Goal: Task Accomplishment & Management: Use online tool/utility

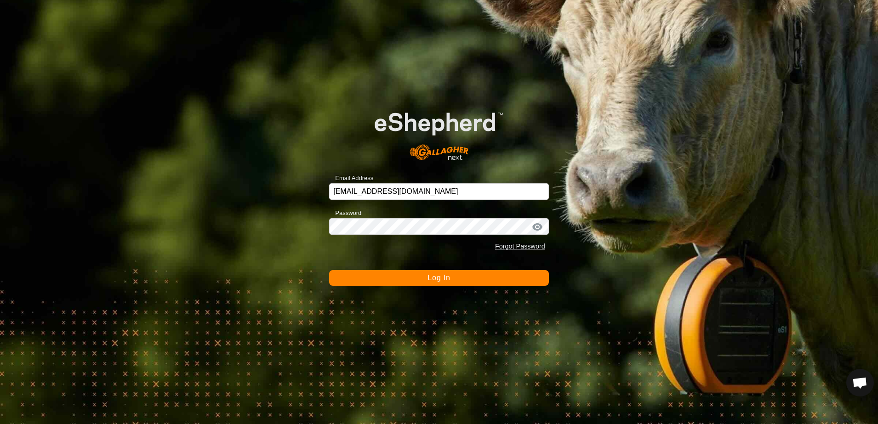
click at [389, 282] on button "Log In" at bounding box center [439, 278] width 220 height 16
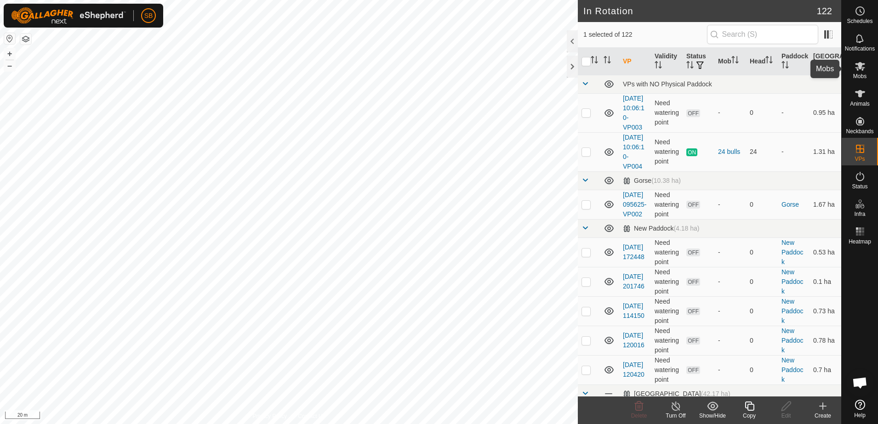
click at [858, 75] on span "Mobs" at bounding box center [859, 77] width 13 height 6
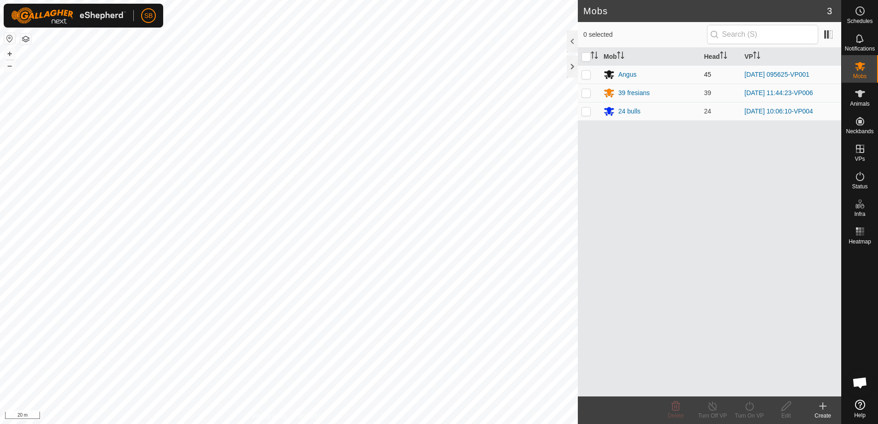
click at [585, 74] on p-checkbox at bounding box center [586, 74] width 9 height 7
checkbox input "true"
click at [749, 406] on icon at bounding box center [749, 406] width 11 height 11
click at [748, 384] on link "Now" at bounding box center [777, 386] width 91 height 18
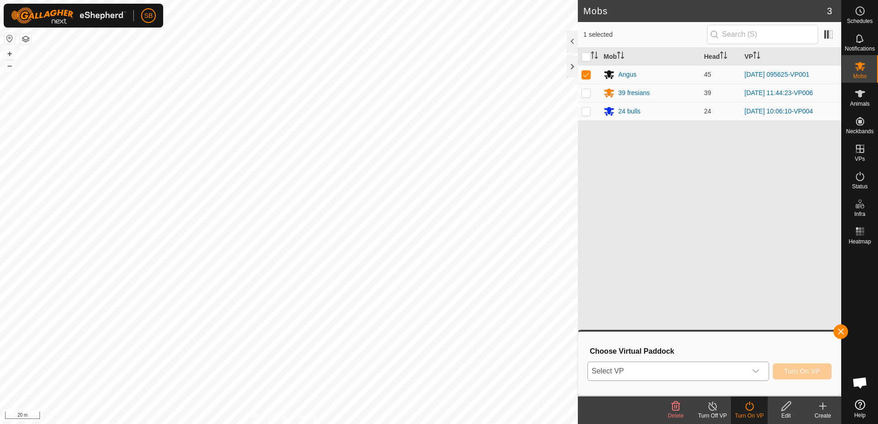
click at [722, 369] on span "Select VP" at bounding box center [667, 371] width 159 height 18
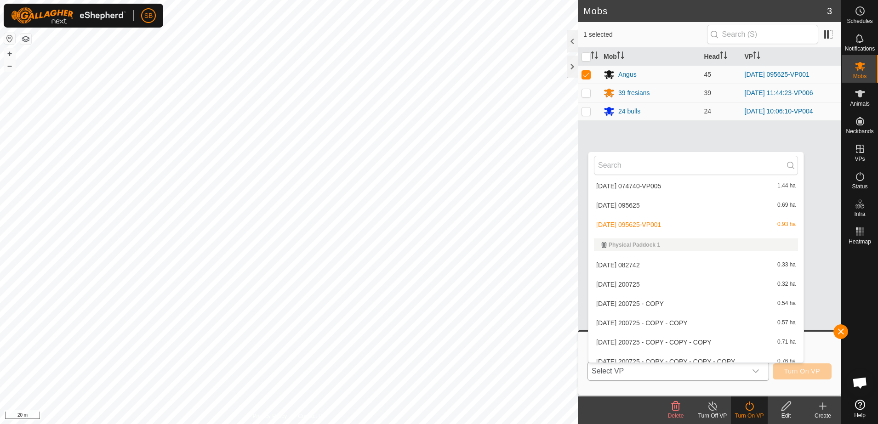
scroll to position [1342, 0]
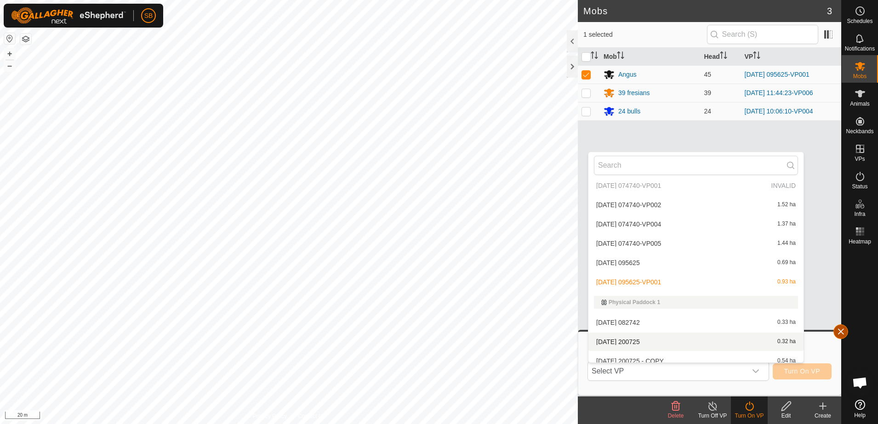
click at [839, 330] on button "button" at bounding box center [841, 332] width 15 height 15
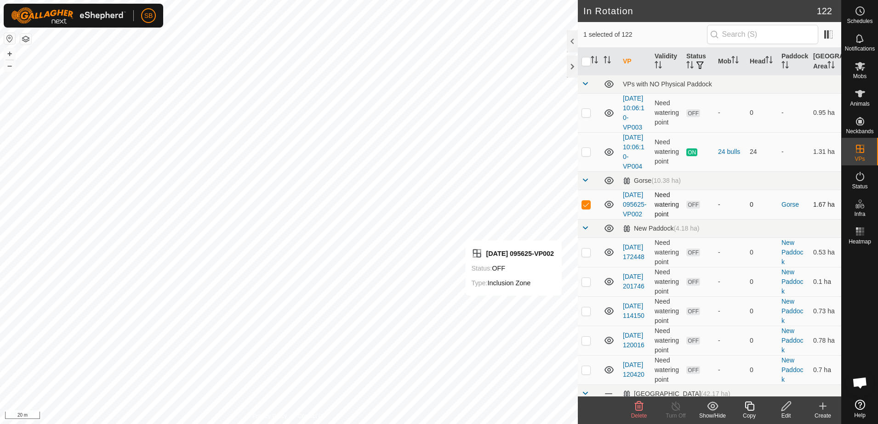
click at [586, 208] on p-checkbox at bounding box center [586, 204] width 9 height 7
checkbox input "false"
checkbox input "true"
click at [862, 74] on span "Mobs" at bounding box center [859, 77] width 13 height 6
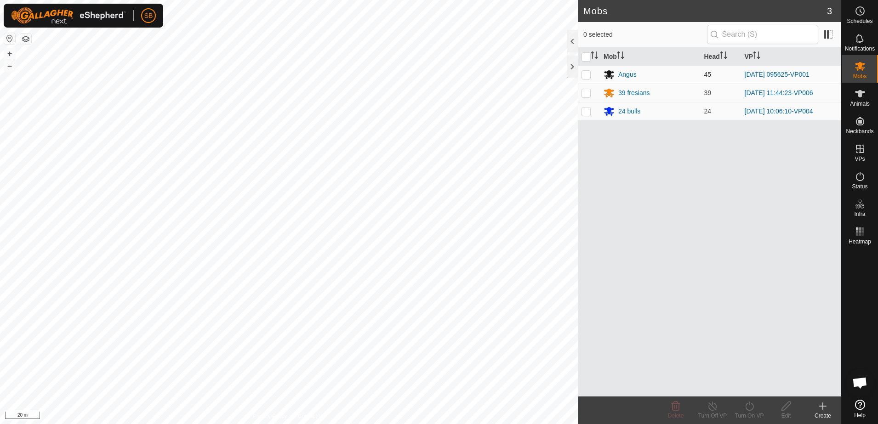
click at [588, 77] on p-checkbox at bounding box center [586, 74] width 9 height 7
checkbox input "true"
click at [747, 403] on icon at bounding box center [749, 406] width 11 height 11
click at [747, 382] on link "Now" at bounding box center [777, 386] width 91 height 18
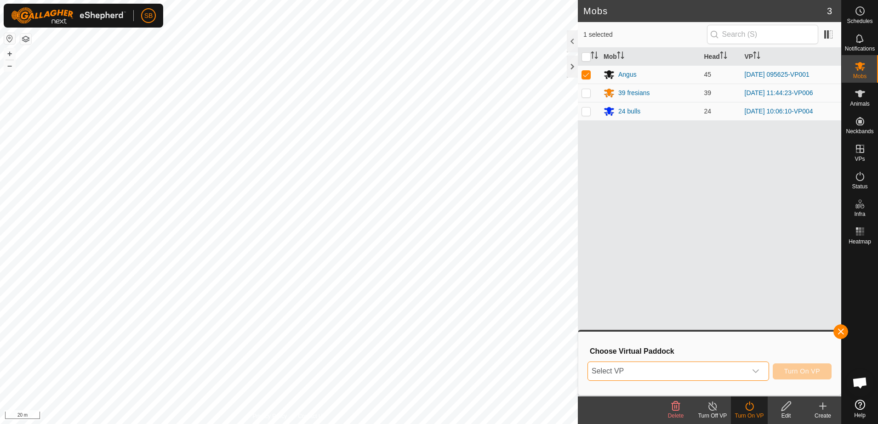
click at [713, 375] on span "Select VP" at bounding box center [667, 371] width 159 height 18
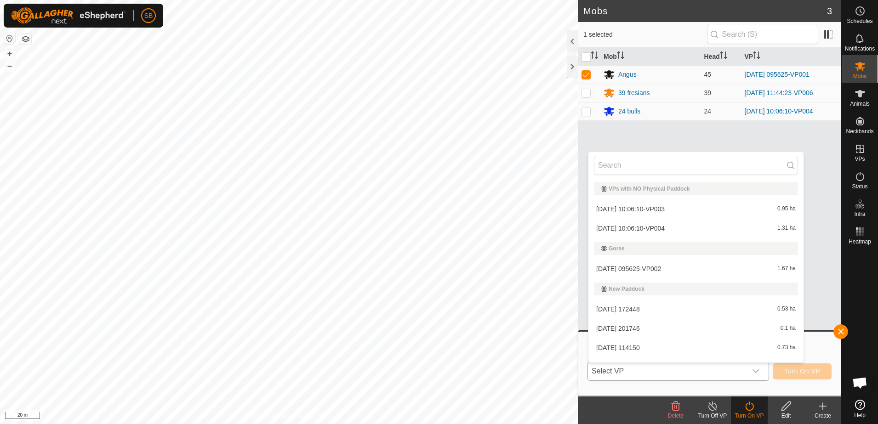
scroll to position [14, 0]
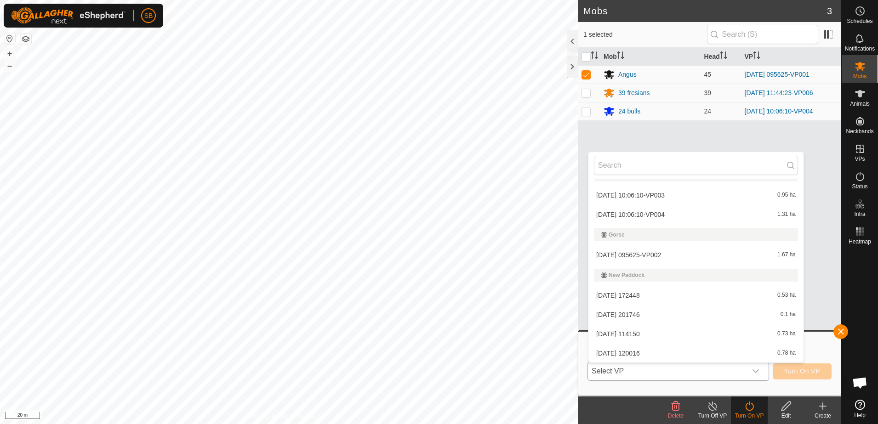
click at [678, 254] on li "[DATE] 095625-VP002 1.67 ha" at bounding box center [696, 255] width 215 height 18
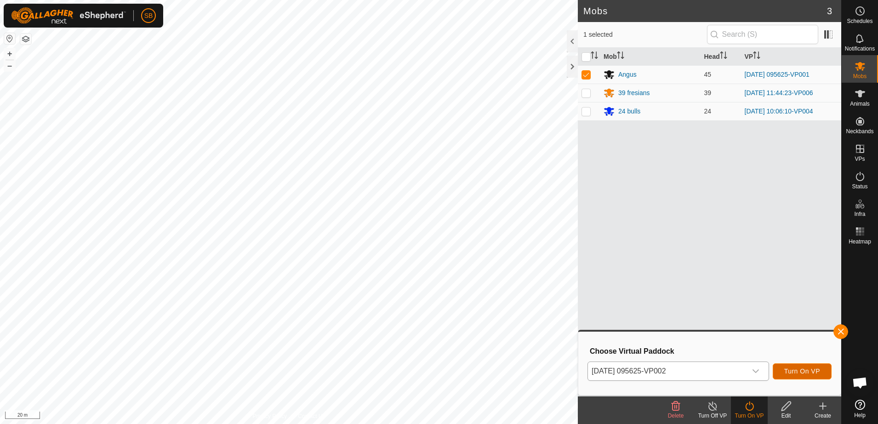
click at [794, 370] on span "Turn On VP" at bounding box center [802, 371] width 36 height 7
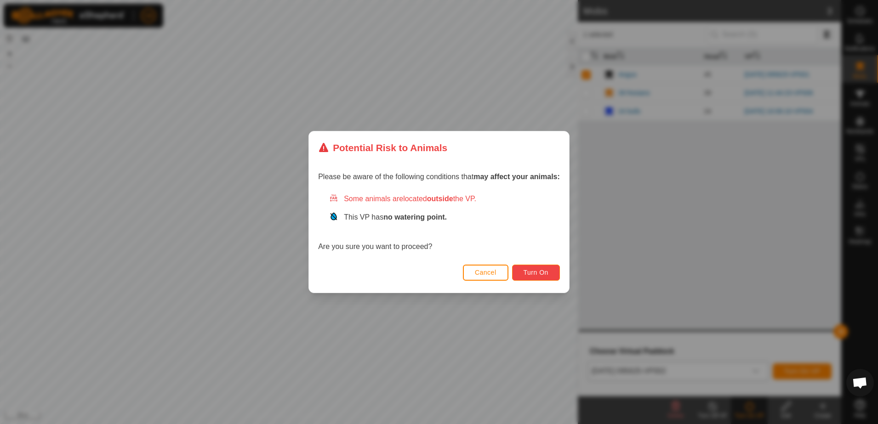
click at [538, 267] on button "Turn On" at bounding box center [536, 273] width 48 height 16
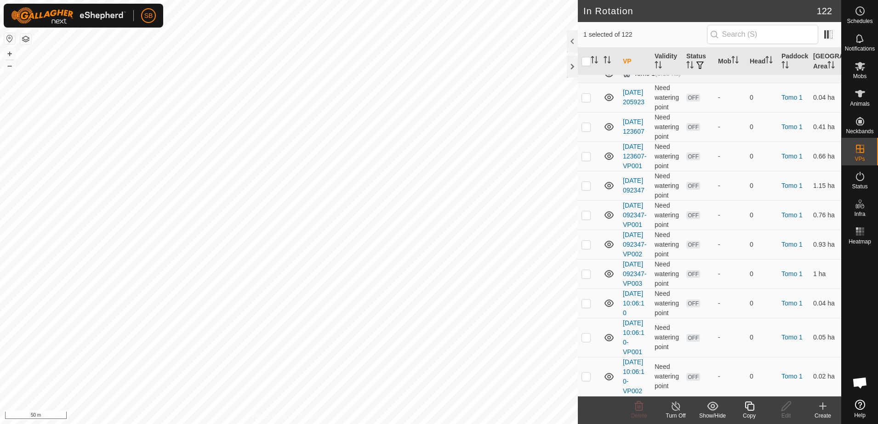
scroll to position [4683, 0]
click at [753, 408] on icon at bounding box center [749, 406] width 11 height 11
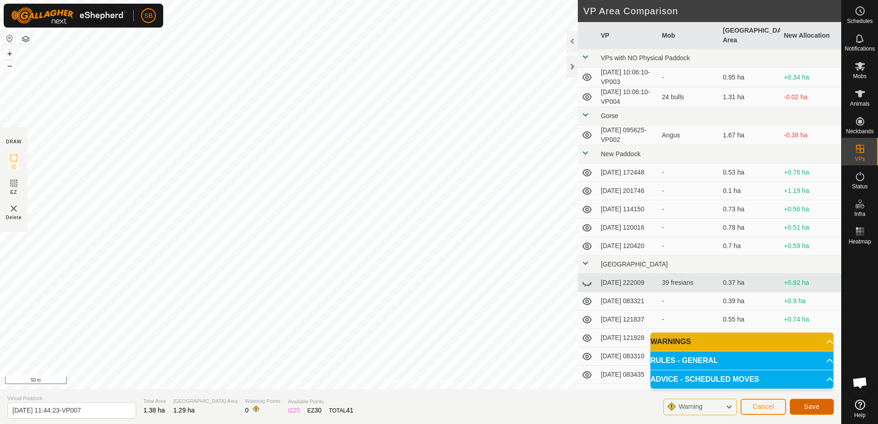
click at [815, 410] on span "Save" at bounding box center [812, 406] width 16 height 7
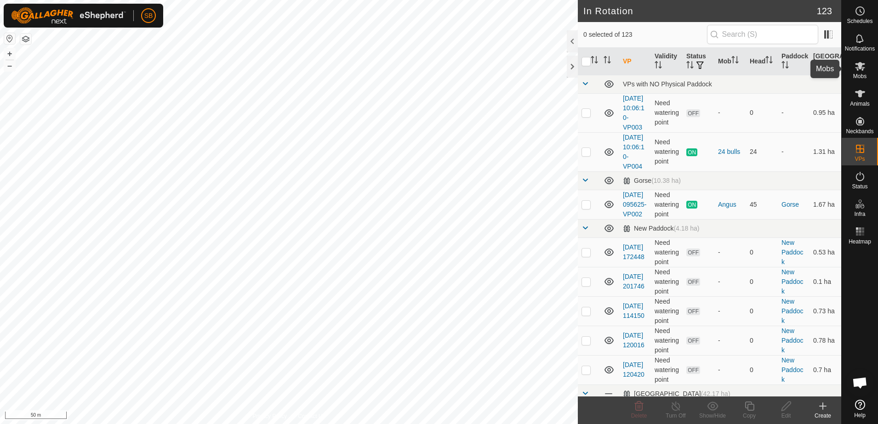
click at [858, 68] on icon at bounding box center [860, 66] width 10 height 9
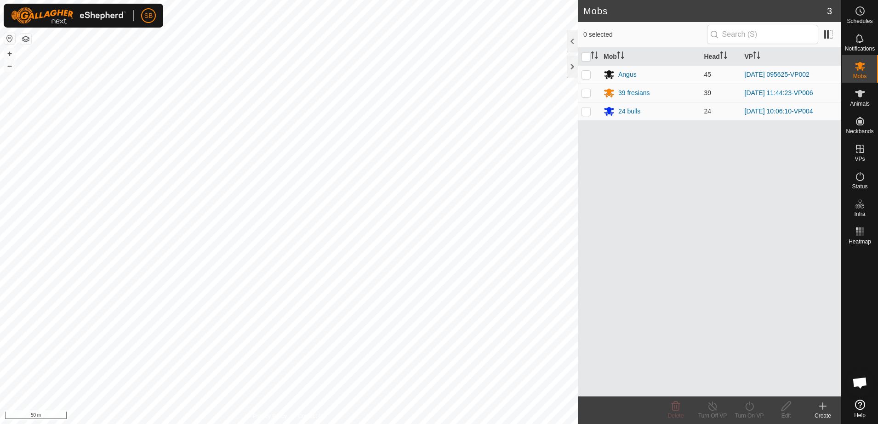
click at [585, 91] on p-checkbox at bounding box center [586, 92] width 9 height 7
checkbox input "true"
click at [751, 406] on icon at bounding box center [749, 406] width 11 height 11
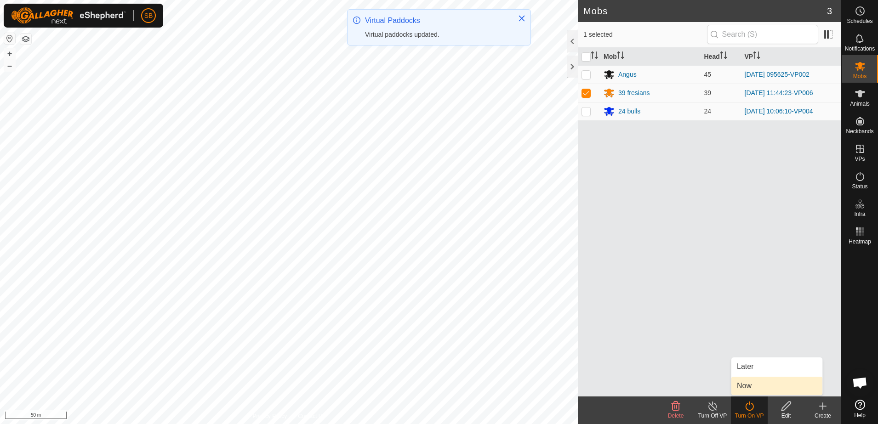
click at [752, 385] on link "Now" at bounding box center [777, 386] width 91 height 18
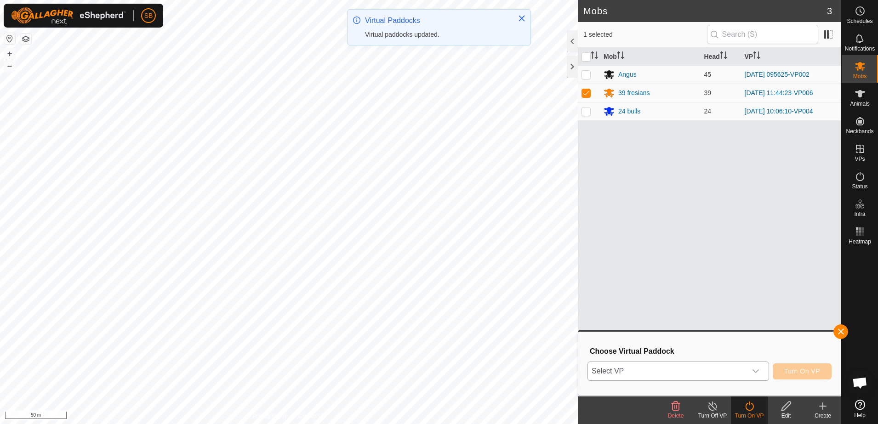
click at [751, 365] on div "dropdown trigger" at bounding box center [756, 371] width 18 height 18
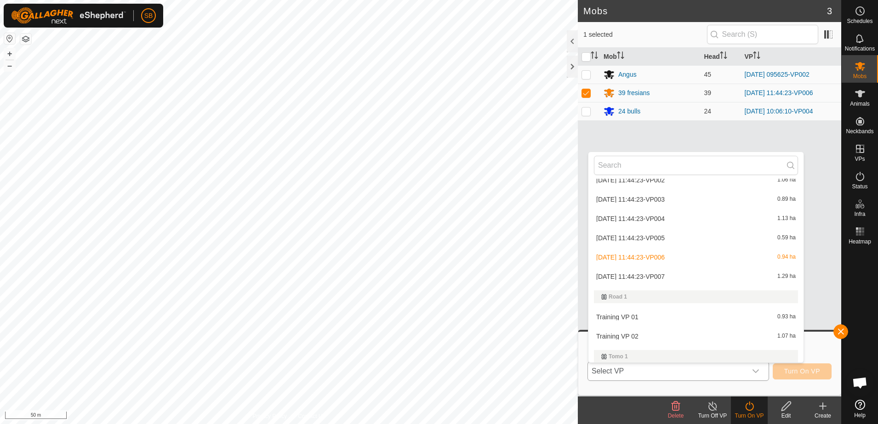
scroll to position [2140, 0]
click at [669, 276] on li "[DATE] 11:44:23-VP007 1.29 ha" at bounding box center [696, 278] width 215 height 18
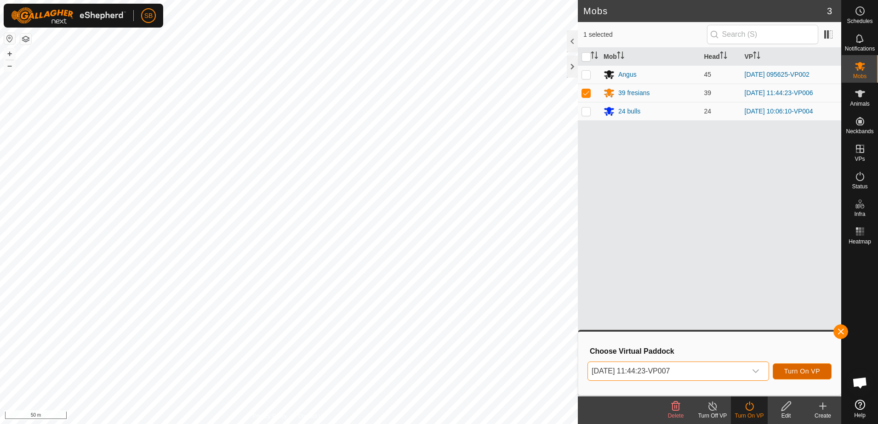
click at [793, 370] on span "Turn On VP" at bounding box center [802, 371] width 36 height 7
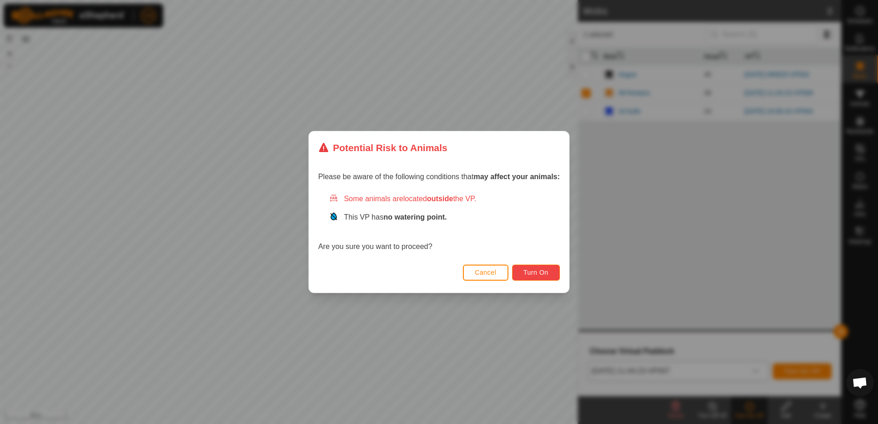
click at [534, 273] on span "Turn On" at bounding box center [536, 272] width 25 height 7
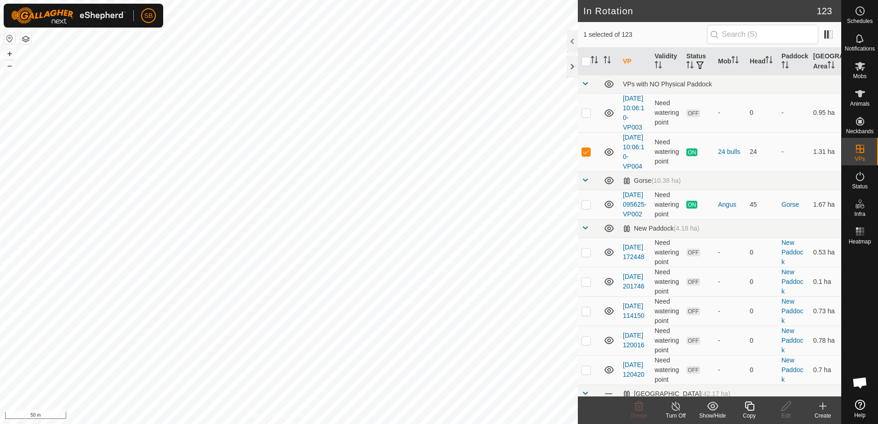
click at [750, 409] on icon at bounding box center [749, 406] width 11 height 11
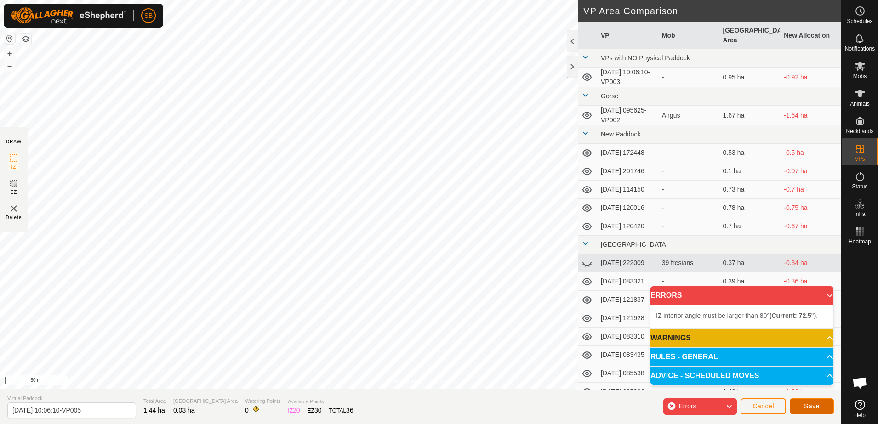
click at [810, 406] on span "Save" at bounding box center [812, 406] width 16 height 7
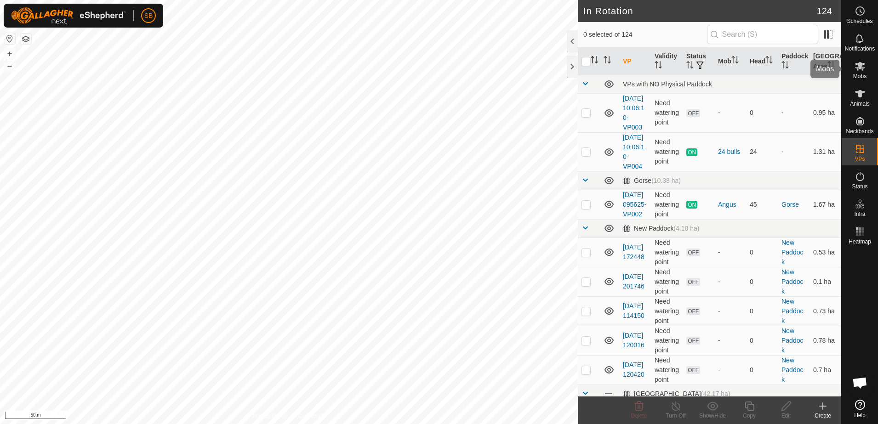
click at [860, 67] on icon at bounding box center [860, 66] width 10 height 9
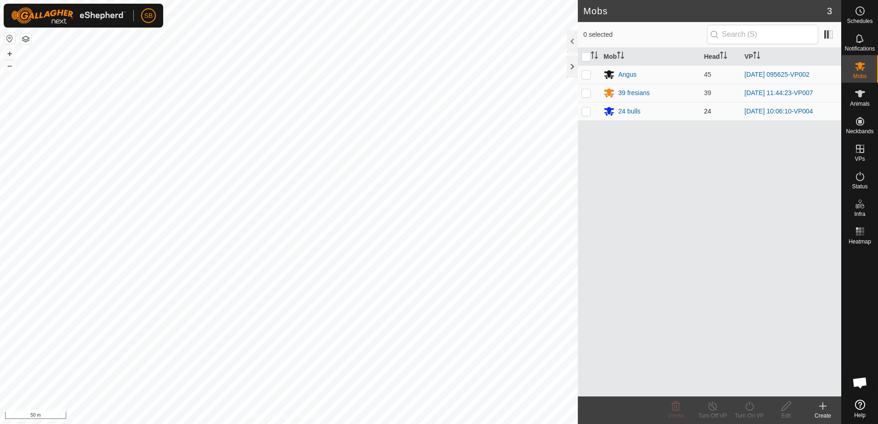
click at [587, 111] on p-checkbox at bounding box center [586, 111] width 9 height 7
checkbox input "true"
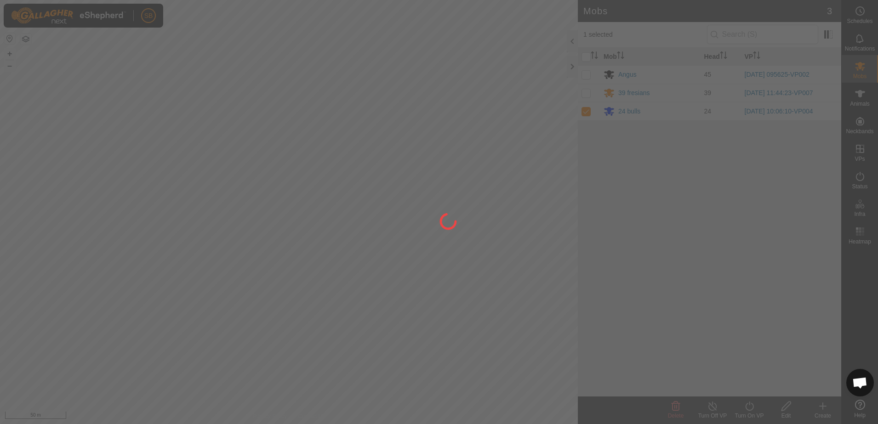
click at [748, 412] on div at bounding box center [439, 212] width 878 height 424
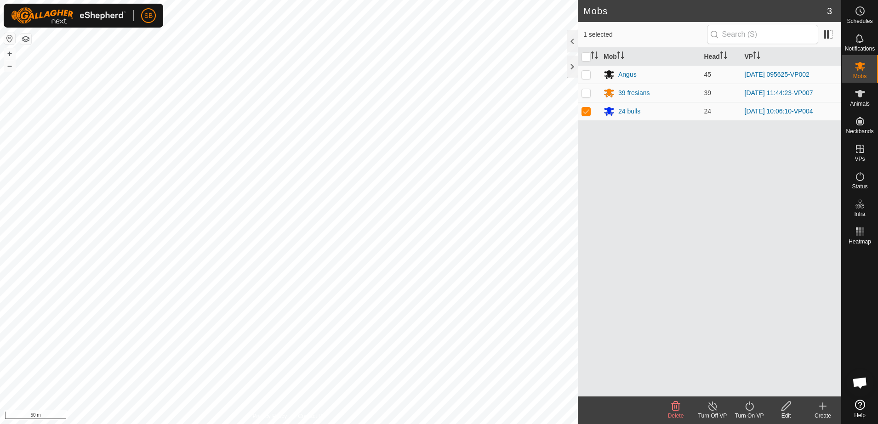
click at [752, 406] on icon at bounding box center [749, 406] width 11 height 11
click at [759, 389] on link "Now" at bounding box center [777, 386] width 91 height 18
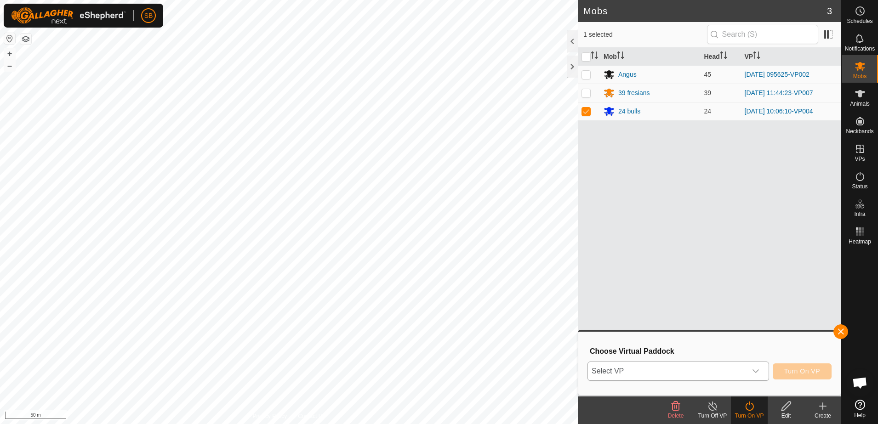
click at [733, 366] on span "Select VP" at bounding box center [667, 371] width 159 height 18
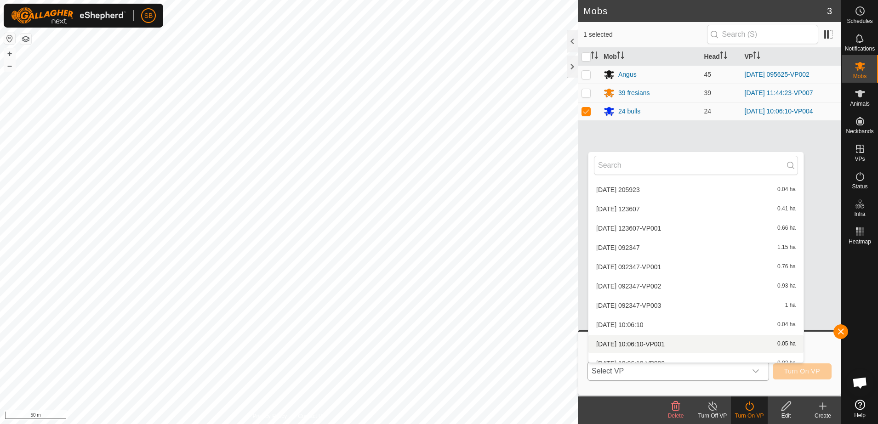
scroll to position [2358, 0]
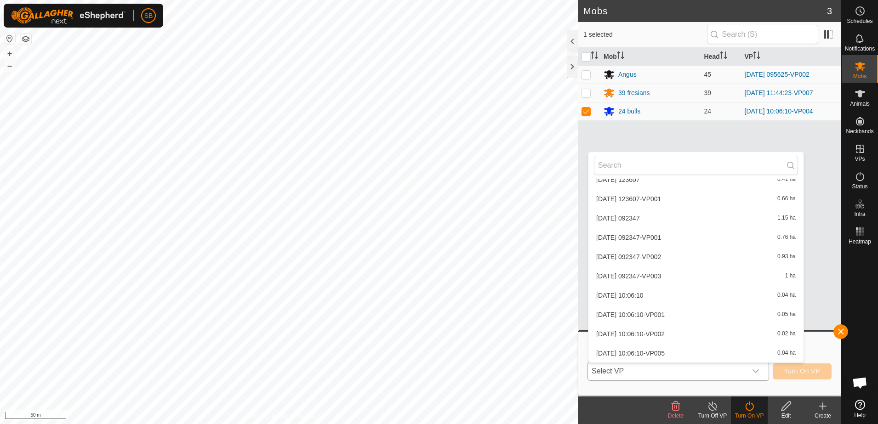
click at [648, 355] on li "[DATE] 10:06:10-VP005 0.04 ha" at bounding box center [696, 353] width 215 height 18
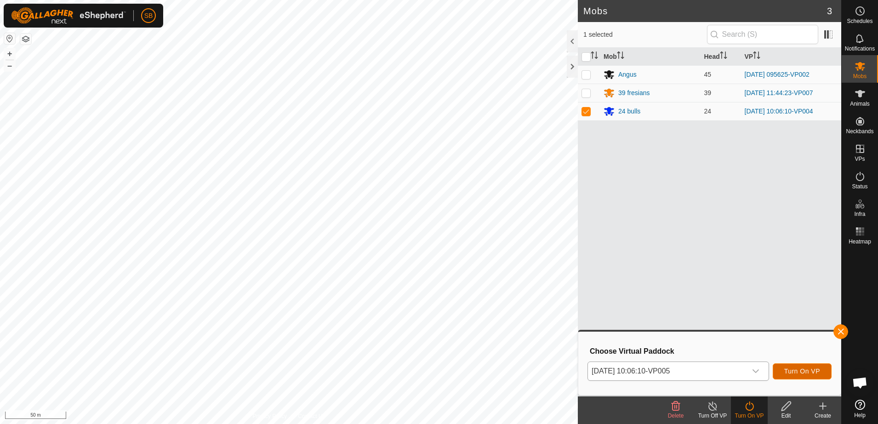
click at [802, 373] on span "Turn On VP" at bounding box center [802, 371] width 36 height 7
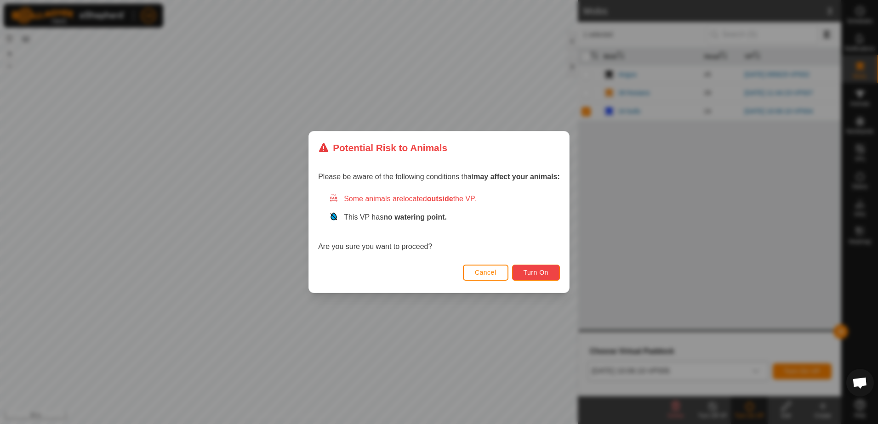
click at [523, 270] on button "Turn On" at bounding box center [536, 273] width 48 height 16
